Goal: Use online tool/utility: Utilize a website feature to perform a specific function

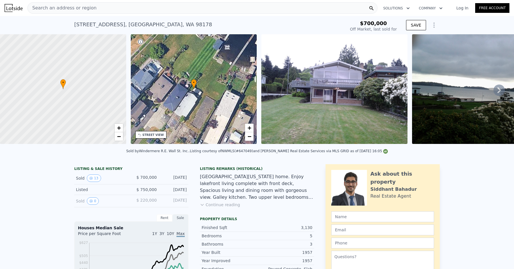
click at [96, 23] on div "[STREET_ADDRESS]" at bounding box center [143, 25] width 138 height 8
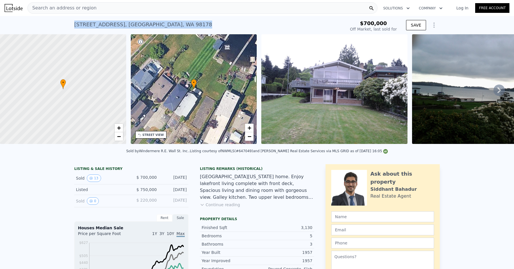
click at [96, 23] on div "[STREET_ADDRESS]" at bounding box center [143, 25] width 138 height 8
copy div "[STREET_ADDRESS] Sold [DATE] for $700k"
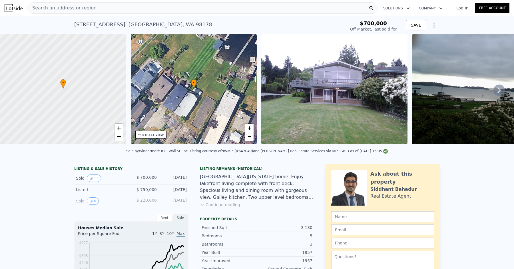
click at [98, 2] on div "Search an address or region" at bounding box center [202, 7] width 350 height 11
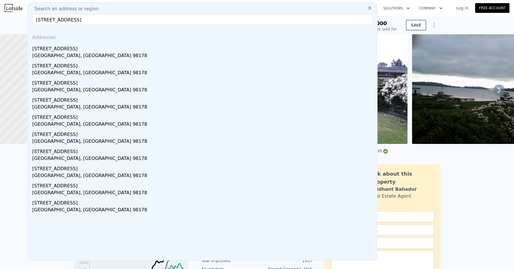
click at [48, 20] on input "[STREET_ADDRESS]" at bounding box center [202, 20] width 341 height 10
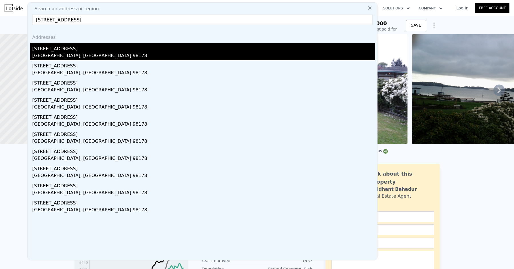
type input "[STREET_ADDRESS]"
click at [56, 57] on div "[GEOGRAPHIC_DATA], [GEOGRAPHIC_DATA] 98178" at bounding box center [203, 56] width 343 height 8
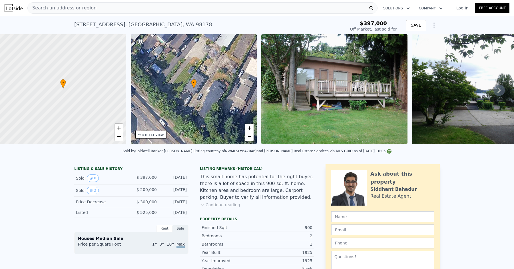
type input "-$ 217,271"
click at [98, 8] on div "Search an address or region" at bounding box center [202, 7] width 350 height 11
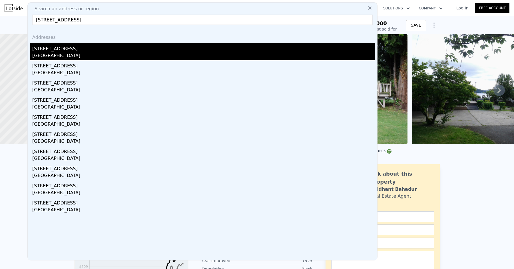
type input "[STREET_ADDRESS]"
click at [94, 48] on div "[STREET_ADDRESS]" at bounding box center [203, 47] width 343 height 9
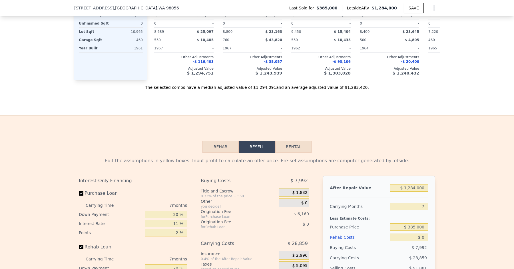
scroll to position [803, 0]
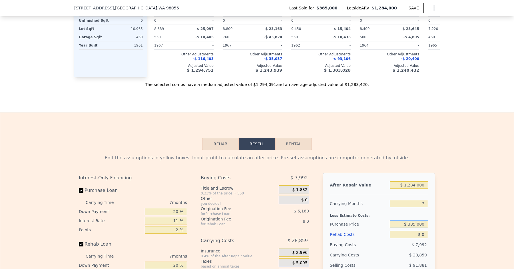
click at [416, 221] on input "$ 385,000" at bounding box center [409, 224] width 38 height 7
type input "$ 875,000"
click at [381, 229] on div "Rehab Costs" at bounding box center [359, 234] width 58 height 10
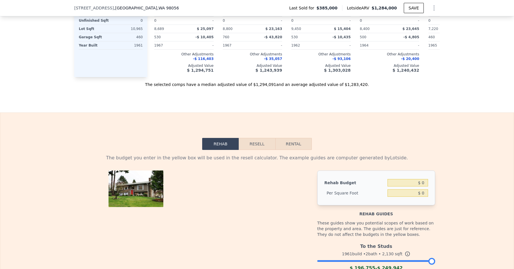
click at [269, 140] on button "Resell" at bounding box center [257, 144] width 36 height 12
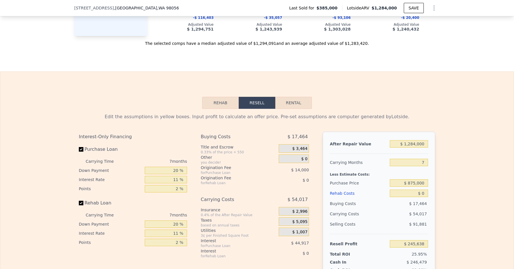
scroll to position [845, 0]
click at [426, 190] on input "$ 0" at bounding box center [409, 192] width 38 height 7
type input "$ 1"
type input "$ 245,637"
type input "$ 10"
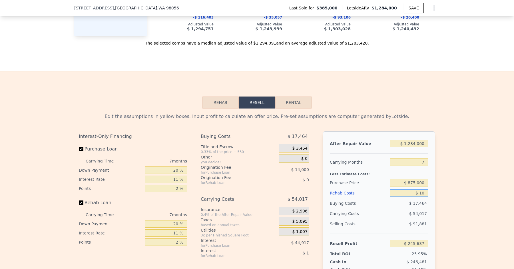
type input "$ 245,628"
type input "$ 100"
type input "$ 245,529"
type input "$ 1,000"
type input "$ 244,573"
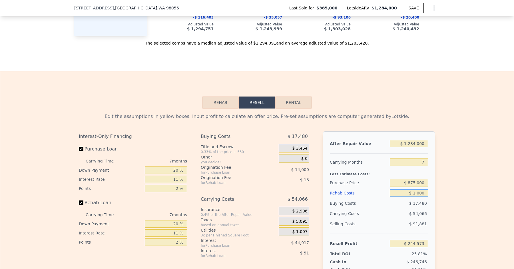
type input "$ 10,000"
type input "$ 234,967"
type input "$ 100,000"
type input "$ 138,907"
type input "$ 100,000"
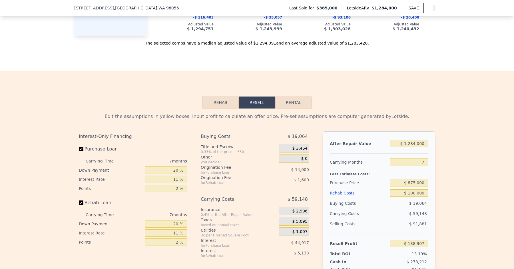
click at [397, 209] on div "$ 59,148" at bounding box center [398, 214] width 60 height 10
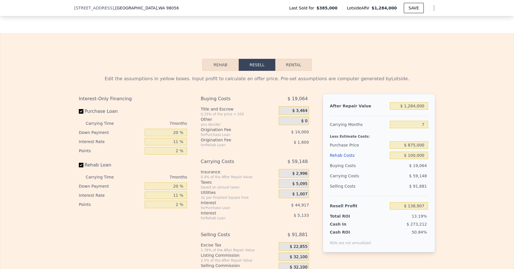
scroll to position [885, 0]
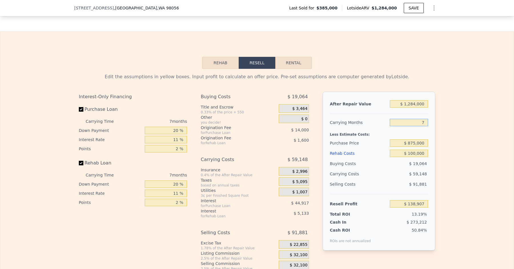
click at [426, 119] on input "7" at bounding box center [409, 122] width 38 height 7
type input "5"
type input "$ 155,806"
type input "5"
click at [381, 129] on div "Less Estimate Costs:" at bounding box center [379, 133] width 98 height 10
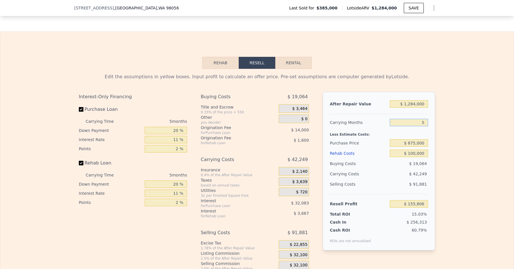
click at [425, 119] on input "5" at bounding box center [409, 122] width 38 height 7
type input "4"
type input "$ 164,256"
type input "4"
click at [389, 129] on div "Less Estimate Costs:" at bounding box center [379, 133] width 98 height 10
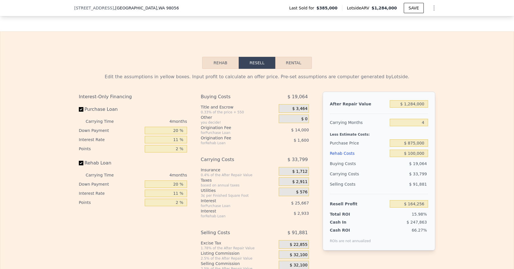
click at [380, 179] on div "Selling Costs" at bounding box center [359, 184] width 58 height 10
click at [417, 150] on input "$ 100,000" at bounding box center [409, 153] width 38 height 7
type input "$ 10,000"
type input "$ 258,336"
type input "$ 1,000"
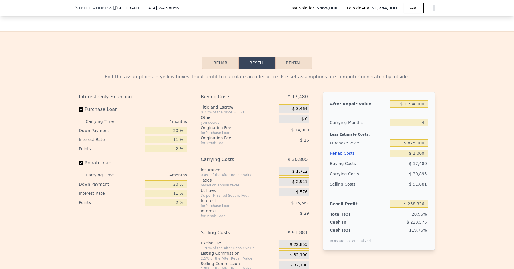
type input "$ 267,744"
type input "$ 12,000"
type input "$ 256,244"
type input "$ 120,000"
type input "$ 143,348"
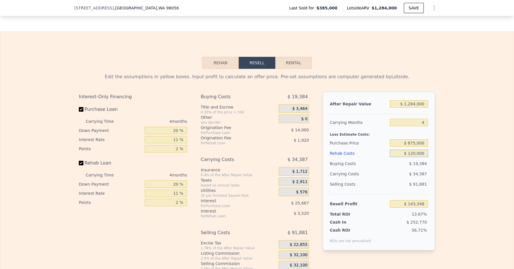
type input "$ 120,000"
click at [394, 169] on div "$ 34,387" at bounding box center [398, 174] width 60 height 10
type input "7"
type input "$ 0"
type input "$ 770,268"
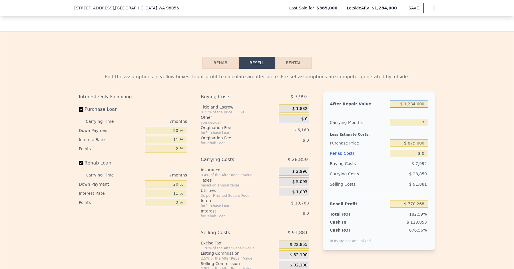
click at [416, 100] on input "$ 1,284,000" at bounding box center [409, 103] width 38 height 7
type input "$ 124,000"
type input "-$ 304,514"
type input "$ 12,000"
type input "-$ 408,287"
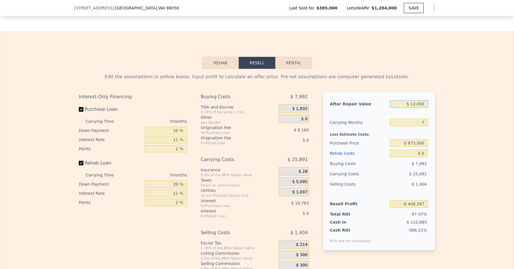
type input "$ 125,000"
type input "-$ 303,588"
type input "$ 1,250,000"
type input "$ 738,765"
type input "$ 1,250,000"
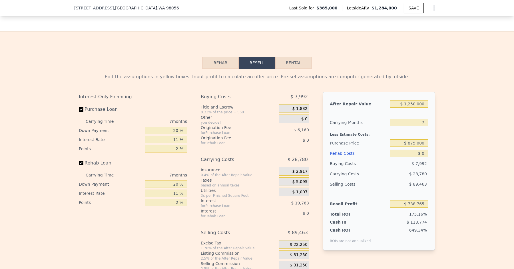
click at [401, 117] on div "7" at bounding box center [409, 122] width 38 height 10
click at [427, 119] on input "7" at bounding box center [409, 122] width 38 height 7
type input "5"
type input "$ 746,988"
type input "5"
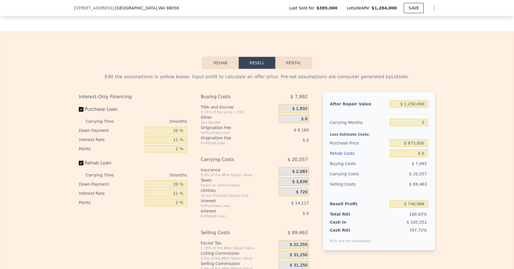
click at [408, 128] on div "Less Estimate Costs:" at bounding box center [379, 133] width 98 height 10
click at [415, 139] on input "$ 875,000" at bounding box center [409, 142] width 38 height 7
type input "$ 850,000"
click at [426, 150] on input "$ 0" at bounding box center [409, 153] width 38 height 7
type input "$ 255,949"
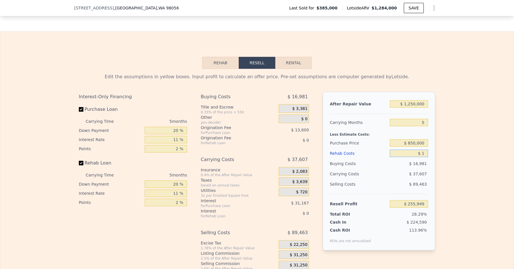
type input "$ 12"
type input "$ 255,937"
type input "$ 120"
type input "$ 255,822"
type input "$ 1,200"
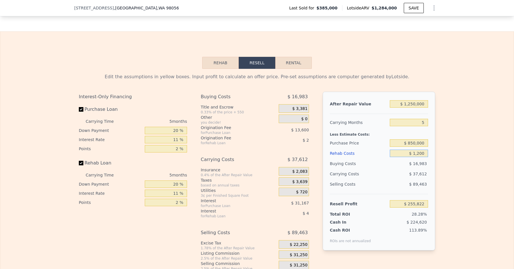
type input "$ 254,685"
type input "$ 12,000"
type input "$ 243,317"
type input "$ 120,000"
type input "$ 129,629"
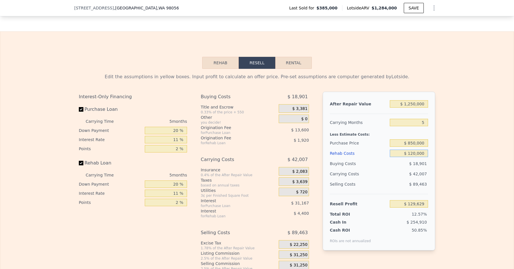
type input "$ 120,000"
click at [394, 161] on div "$ 18,901" at bounding box center [409, 164] width 39 height 10
click at [415, 139] on input "$ 850,000" at bounding box center [409, 142] width 38 height 7
type input "$ 875,000"
click at [384, 138] on div "Purchase Price" at bounding box center [359, 143] width 58 height 10
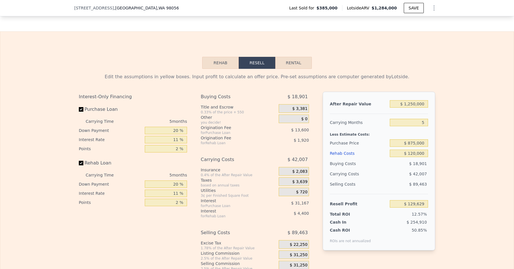
type input "$ 103,226"
